Goal: Information Seeking & Learning: Learn about a topic

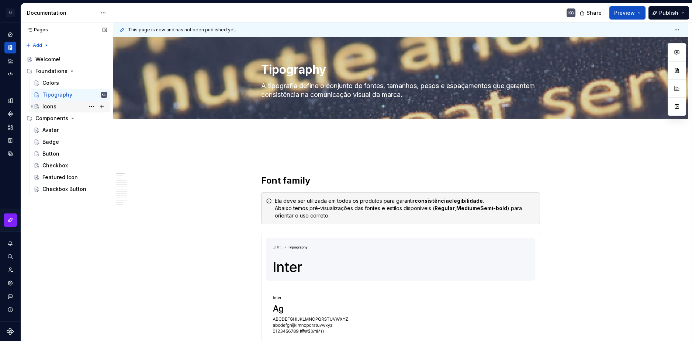
click at [53, 103] on div "Icons" at bounding box center [74, 106] width 65 height 10
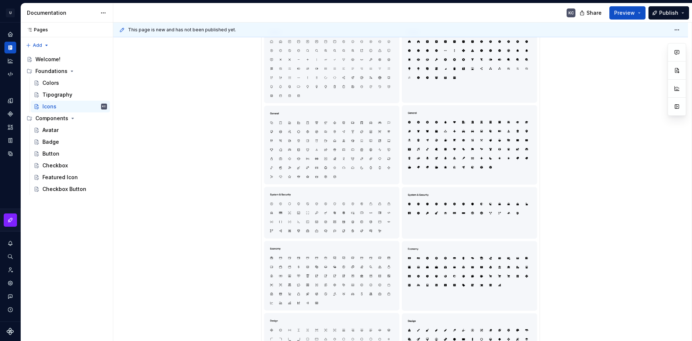
scroll to position [74, 0]
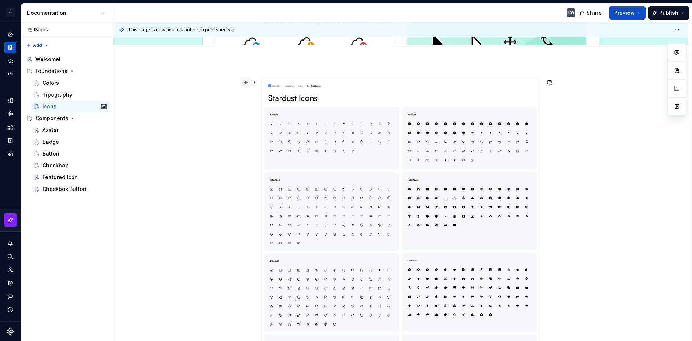
click at [245, 82] on button "button" at bounding box center [245, 82] width 10 height 10
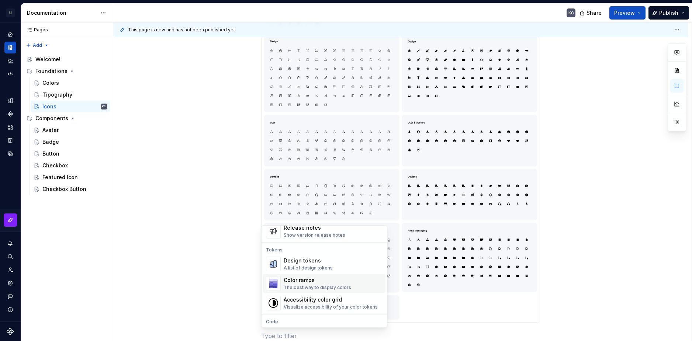
scroll to position [516, 0]
click at [310, 269] on div "A list of design tokens" at bounding box center [308, 270] width 49 height 6
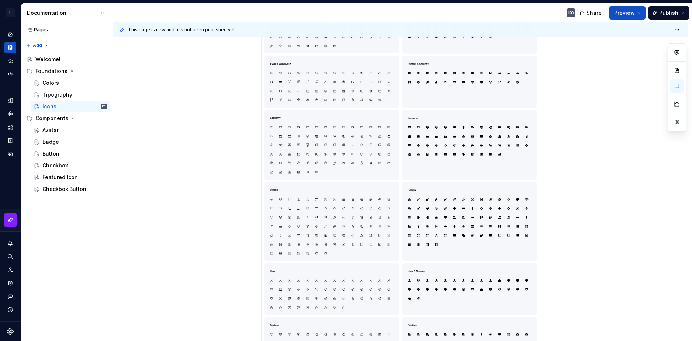
scroll to position [0, 0]
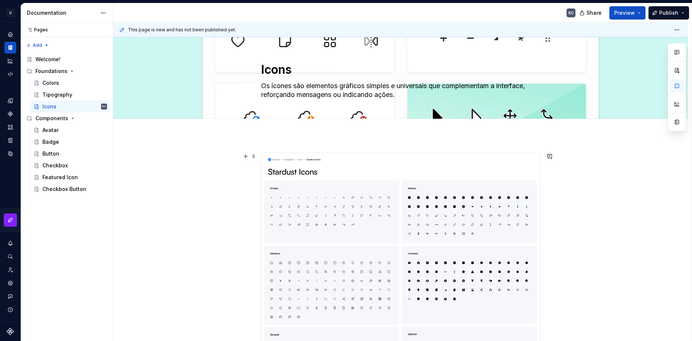
drag, startPoint x: 264, startPoint y: 239, endPoint x: 284, endPoint y: 171, distance: 71.2
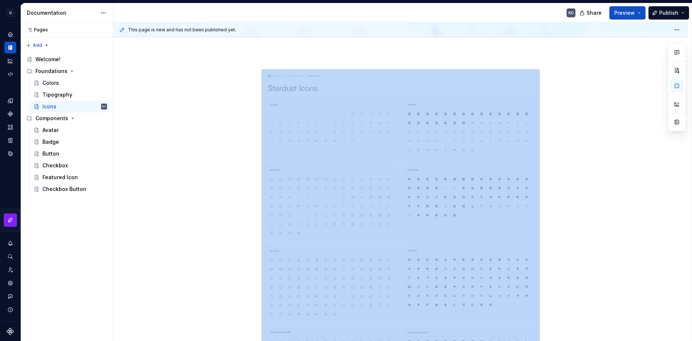
scroll to position [79, 0]
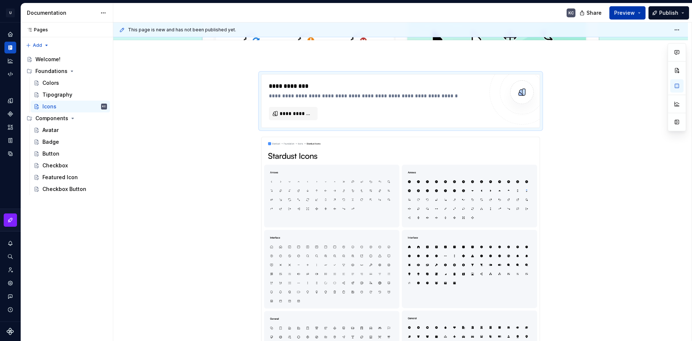
click at [641, 13] on button "Preview" at bounding box center [627, 12] width 36 height 13
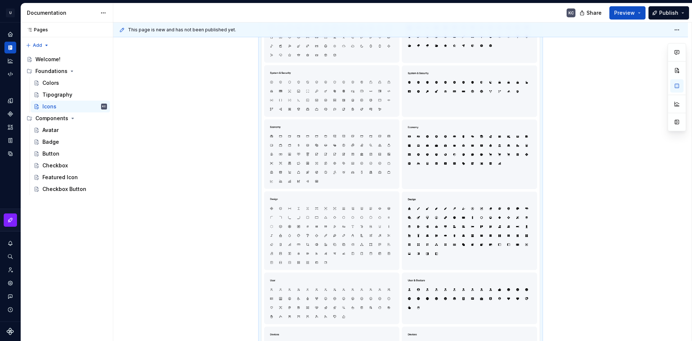
scroll to position [479, 0]
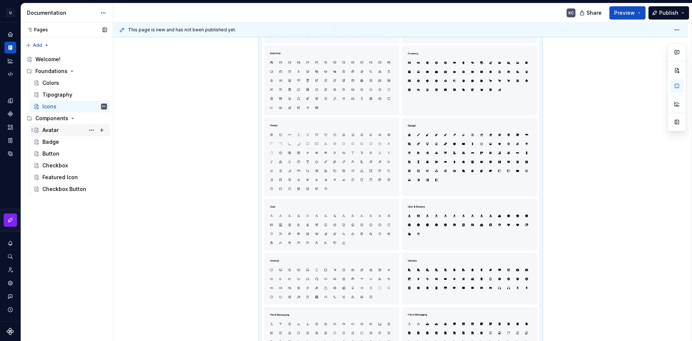
click at [56, 131] on div "Avatar" at bounding box center [50, 130] width 16 height 7
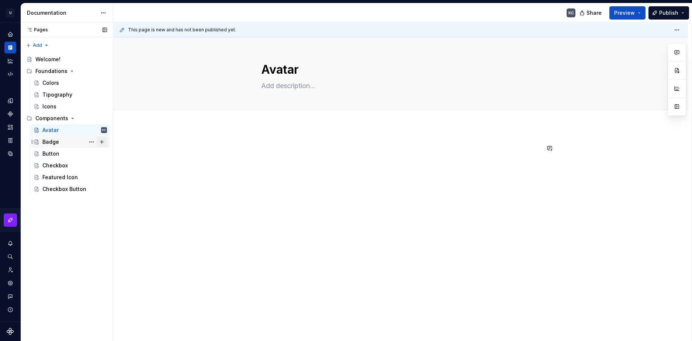
drag, startPoint x: 161, startPoint y: 188, endPoint x: 107, endPoint y: 139, distance: 73.6
click at [160, 187] on div "This page is new and has not been published yet. Avatar Edit header" at bounding box center [402, 181] width 578 height 319
click at [60, 140] on div "Badge" at bounding box center [74, 142] width 65 height 10
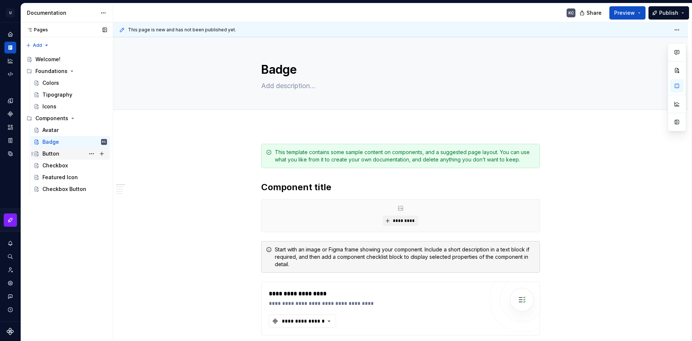
click at [52, 152] on div "Button" at bounding box center [50, 153] width 17 height 7
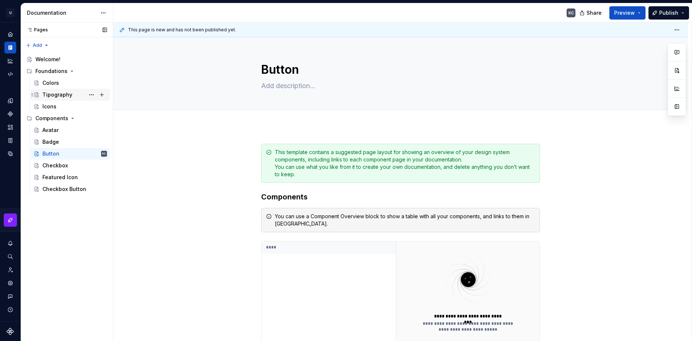
click at [63, 94] on div "Tipography" at bounding box center [57, 94] width 30 height 7
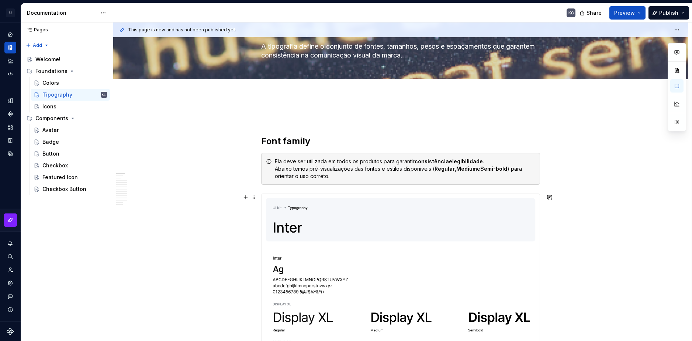
scroll to position [31, 0]
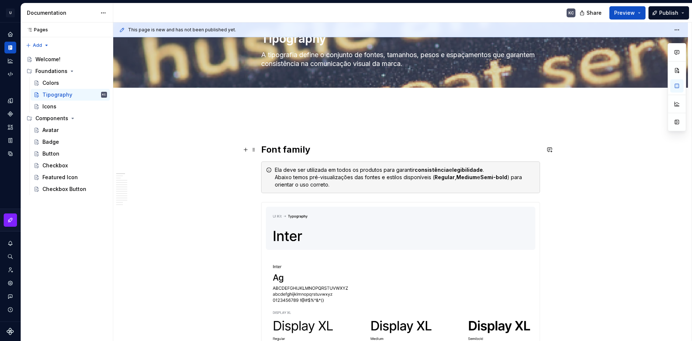
click at [279, 151] on h2 "Font family" at bounding box center [400, 150] width 279 height 12
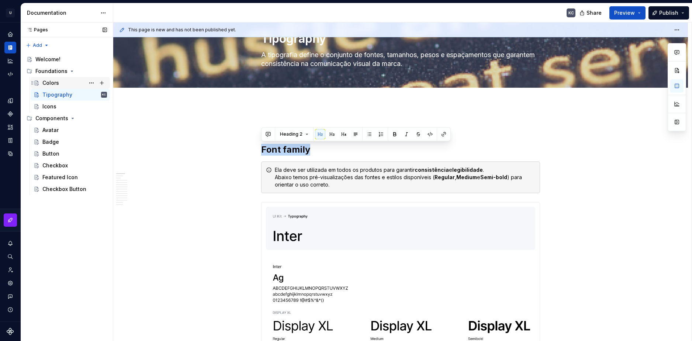
click at [50, 79] on div "Colors" at bounding box center [50, 82] width 17 height 7
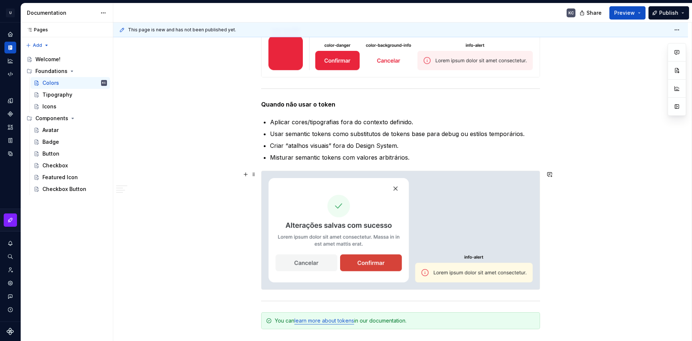
scroll to position [2495, 0]
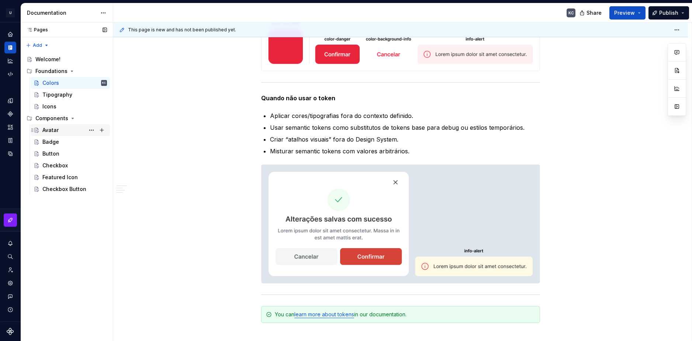
click at [55, 131] on div "Avatar" at bounding box center [50, 130] width 16 height 7
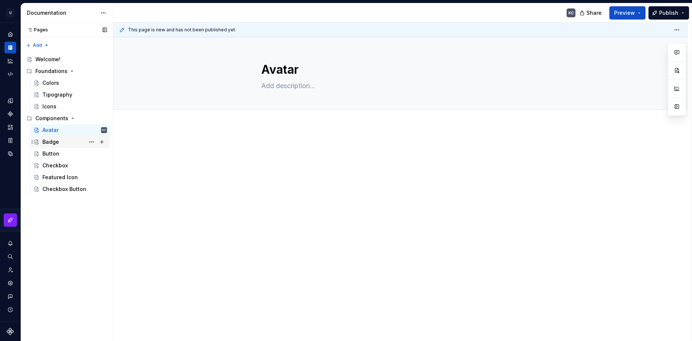
click at [55, 141] on div "Badge" at bounding box center [50, 141] width 17 height 7
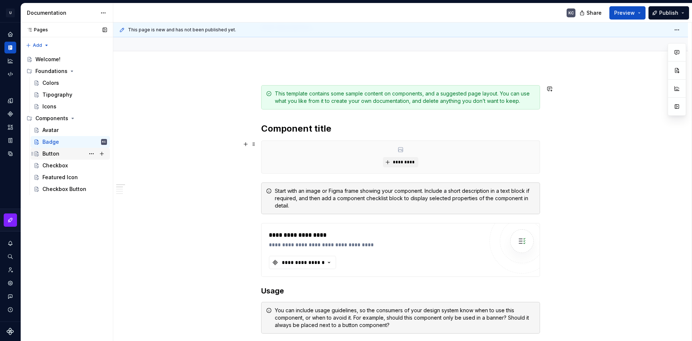
scroll to position [111, 0]
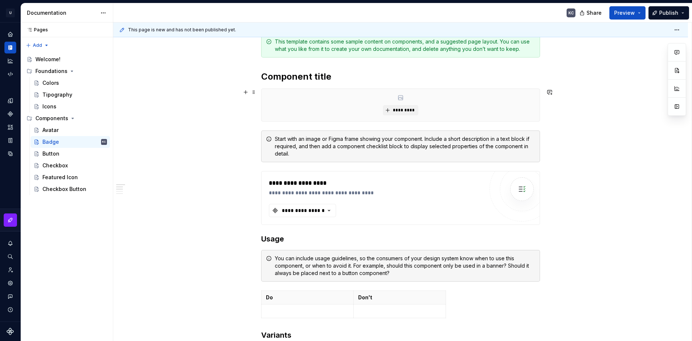
type textarea "*"
